Goal: Task Accomplishment & Management: Use online tool/utility

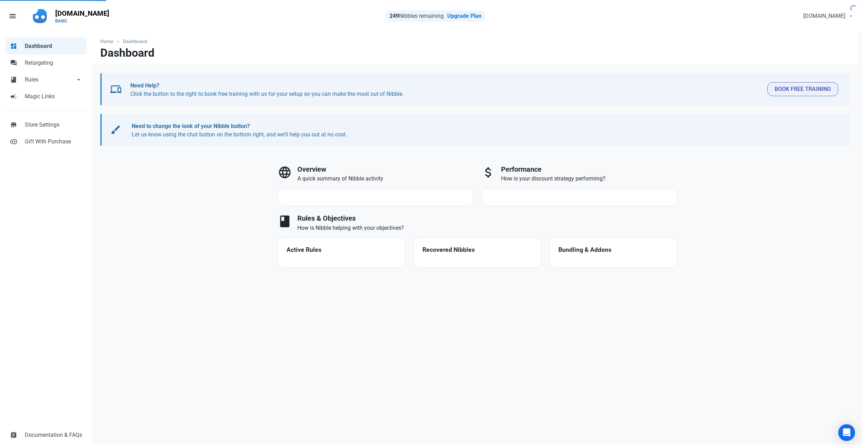
select select "7d"
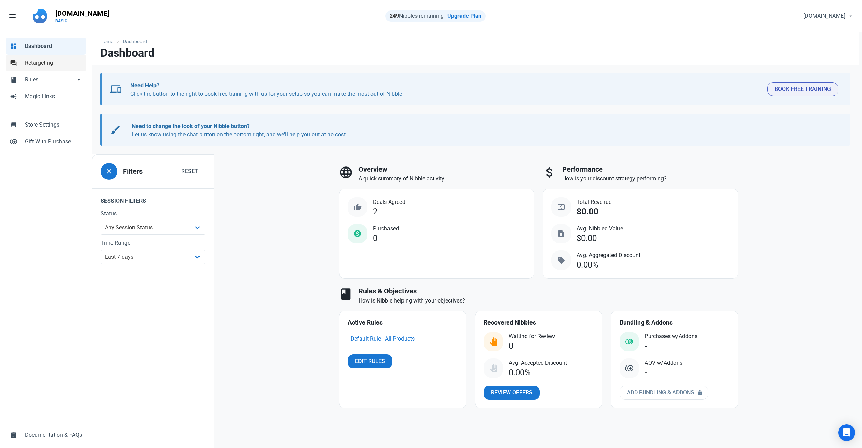
click at [63, 63] on span "Retargeting" at bounding box center [53, 63] width 57 height 8
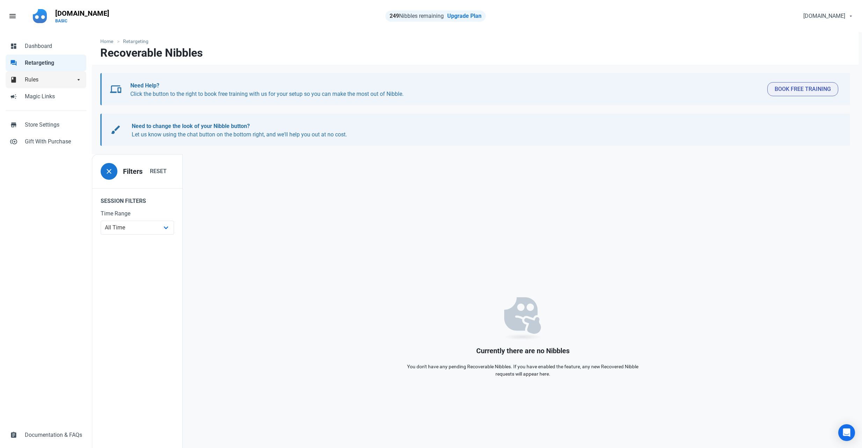
click at [48, 80] on span "Rules" at bounding box center [50, 79] width 50 height 8
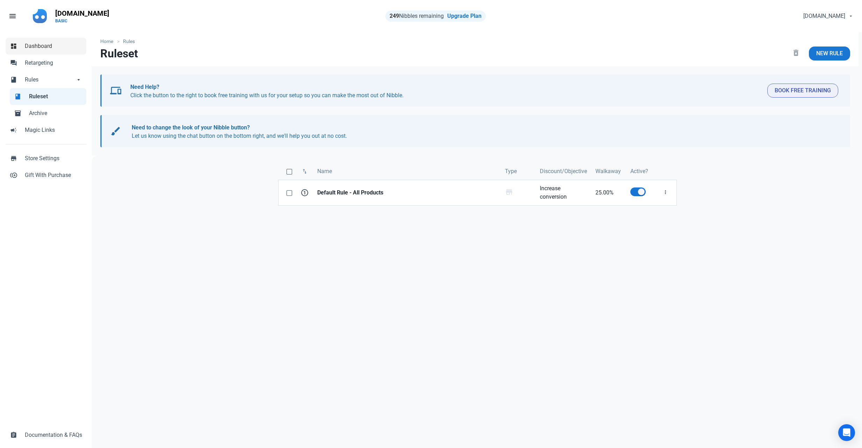
click at [39, 45] on span "Dashboard" at bounding box center [53, 46] width 57 height 8
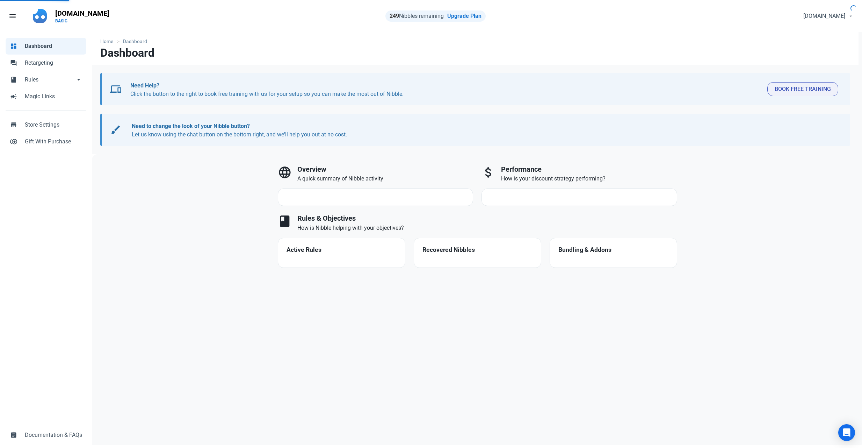
select select "7d"
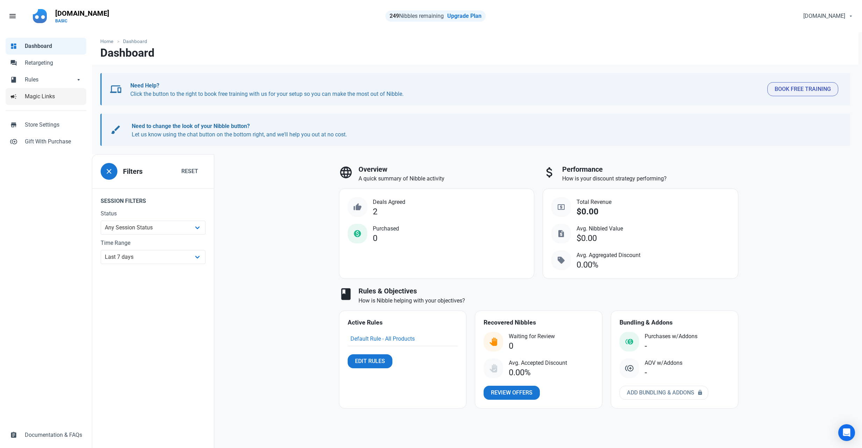
click at [39, 99] on span "Magic Links" at bounding box center [53, 96] width 57 height 8
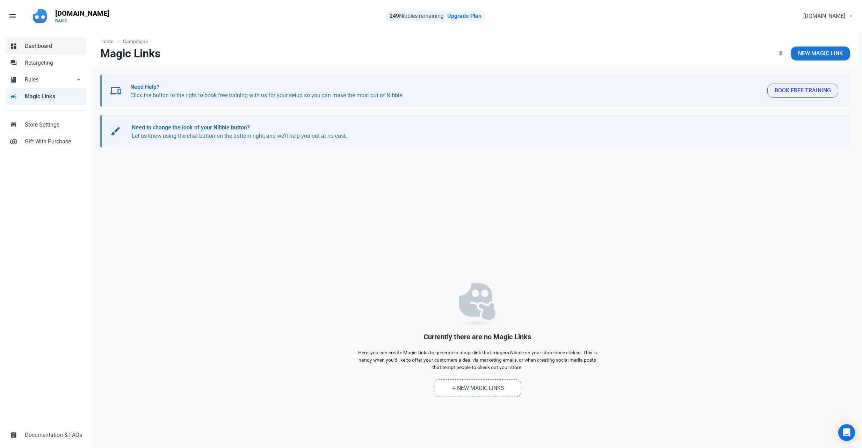
click at [41, 49] on span "Dashboard" at bounding box center [53, 46] width 57 height 8
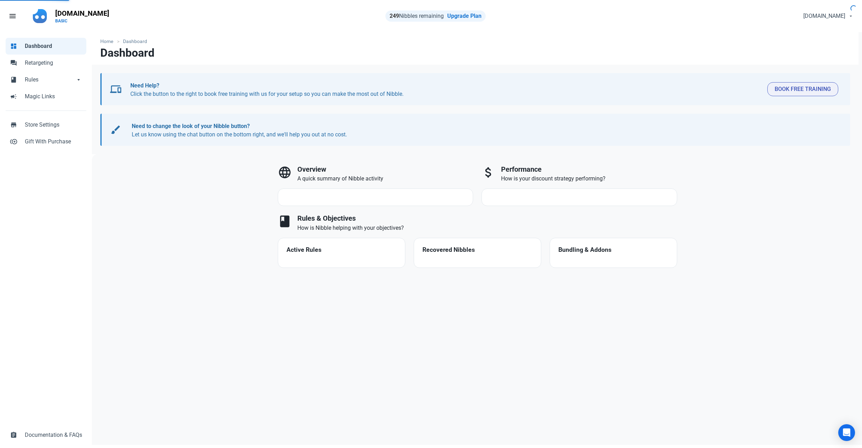
select select "7d"
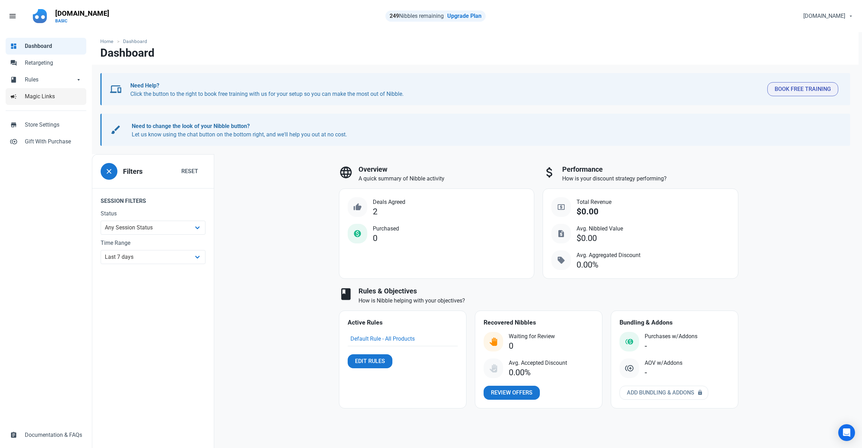
click at [53, 100] on span "Magic Links" at bounding box center [53, 96] width 57 height 8
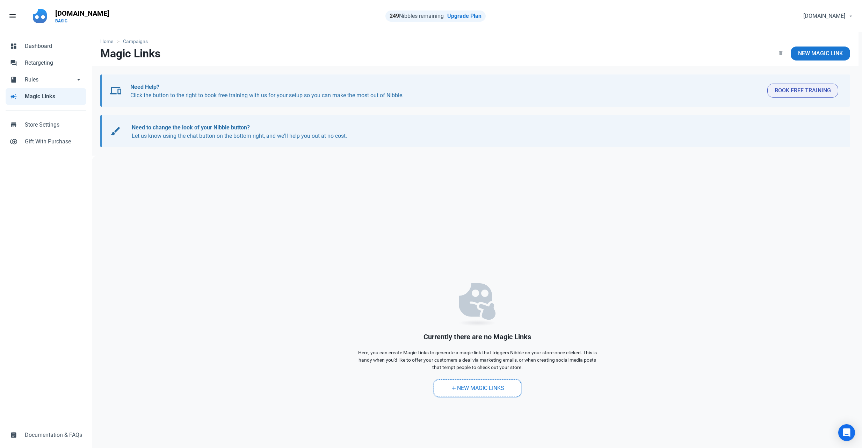
click at [463, 393] on link "add New Magic Links" at bounding box center [478, 387] width 88 height 17
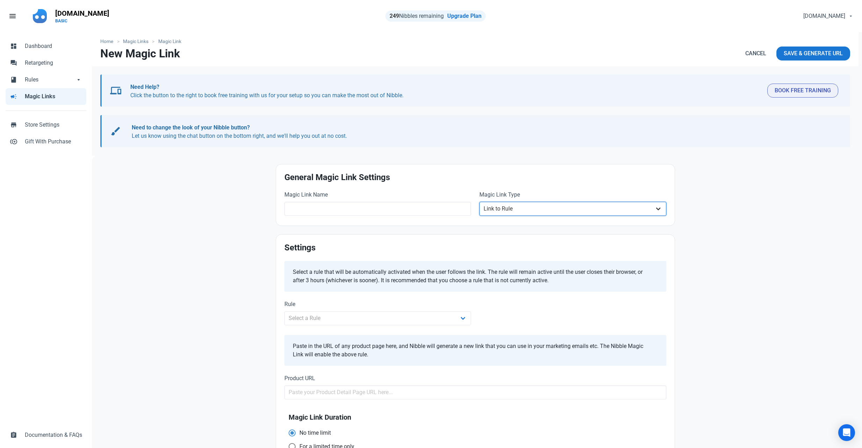
click at [530, 205] on select "Link to Rule" at bounding box center [572, 209] width 187 height 14
click at [460, 317] on select "Select a Rule Default Rule - All Products" at bounding box center [377, 318] width 187 height 14
click at [41, 48] on span "Dashboard" at bounding box center [53, 46] width 57 height 8
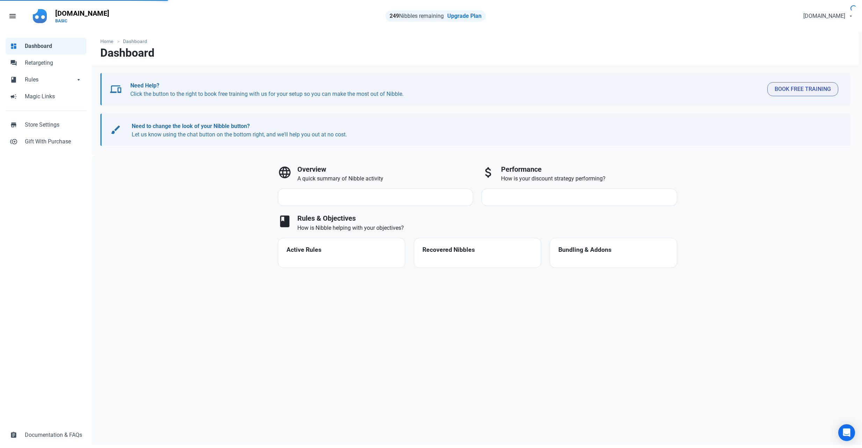
select select "7d"
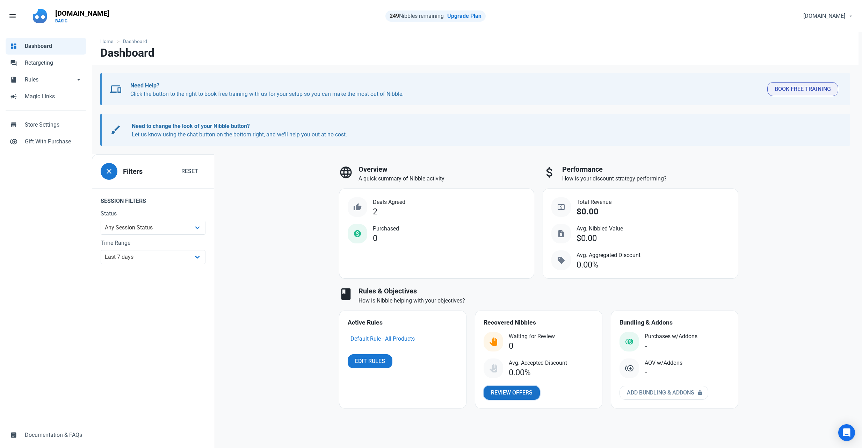
click at [522, 391] on span "Review Offers" at bounding box center [512, 392] width 42 height 8
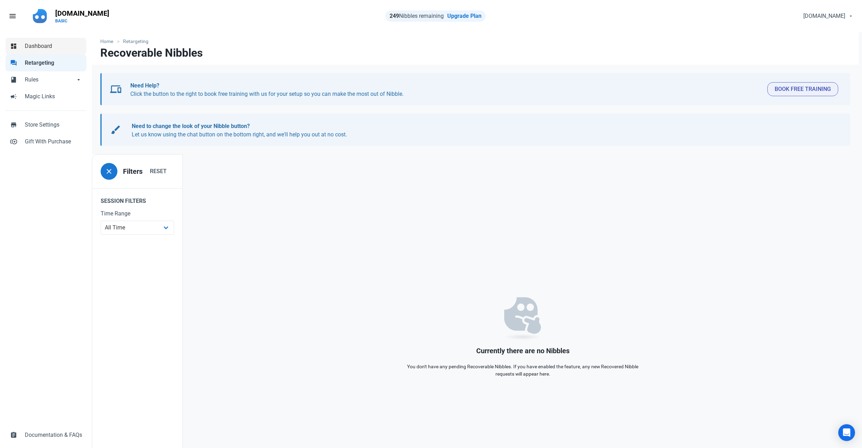
click at [36, 49] on span "Dashboard" at bounding box center [53, 46] width 57 height 8
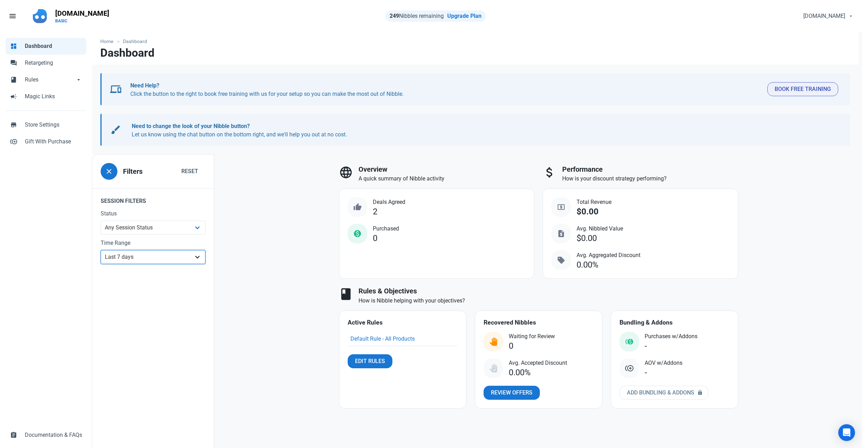
click at [179, 255] on select "All Time Last day Last 7 days Last 30 days Last 90 days Last 180 days Last 365 …" at bounding box center [153, 257] width 105 height 14
select select "90d"
click at [101, 250] on select "All Time Last day Last 7 days Last 30 days Last 90 days Last 180 days Last 365 …" at bounding box center [153, 257] width 105 height 14
click at [668, 390] on span "Add Bundling & Addons" at bounding box center [660, 392] width 67 height 8
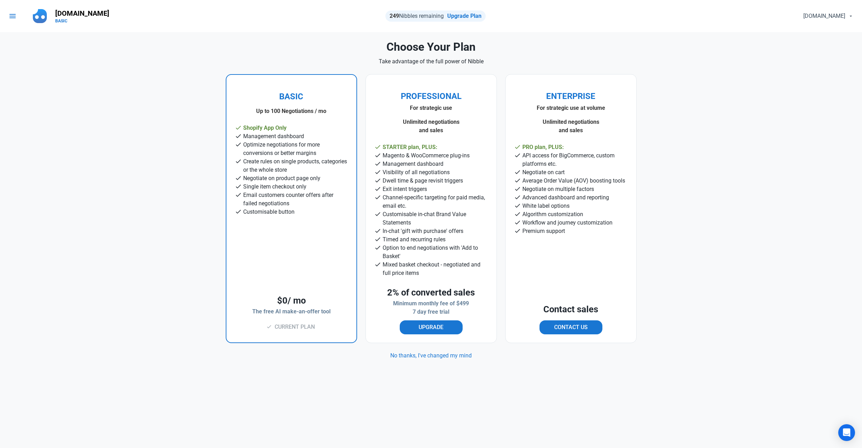
click at [19, 18] on link "menu" at bounding box center [16, 16] width 24 height 21
click at [15, 17] on span "menu" at bounding box center [12, 16] width 8 height 8
click at [62, 16] on p "[DOMAIN_NAME]" at bounding box center [82, 13] width 54 height 10
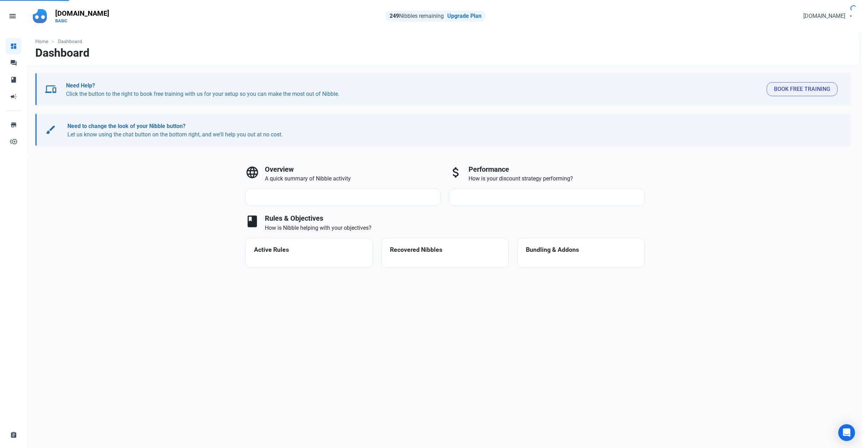
select select "7d"
